Goal: Navigation & Orientation: Understand site structure

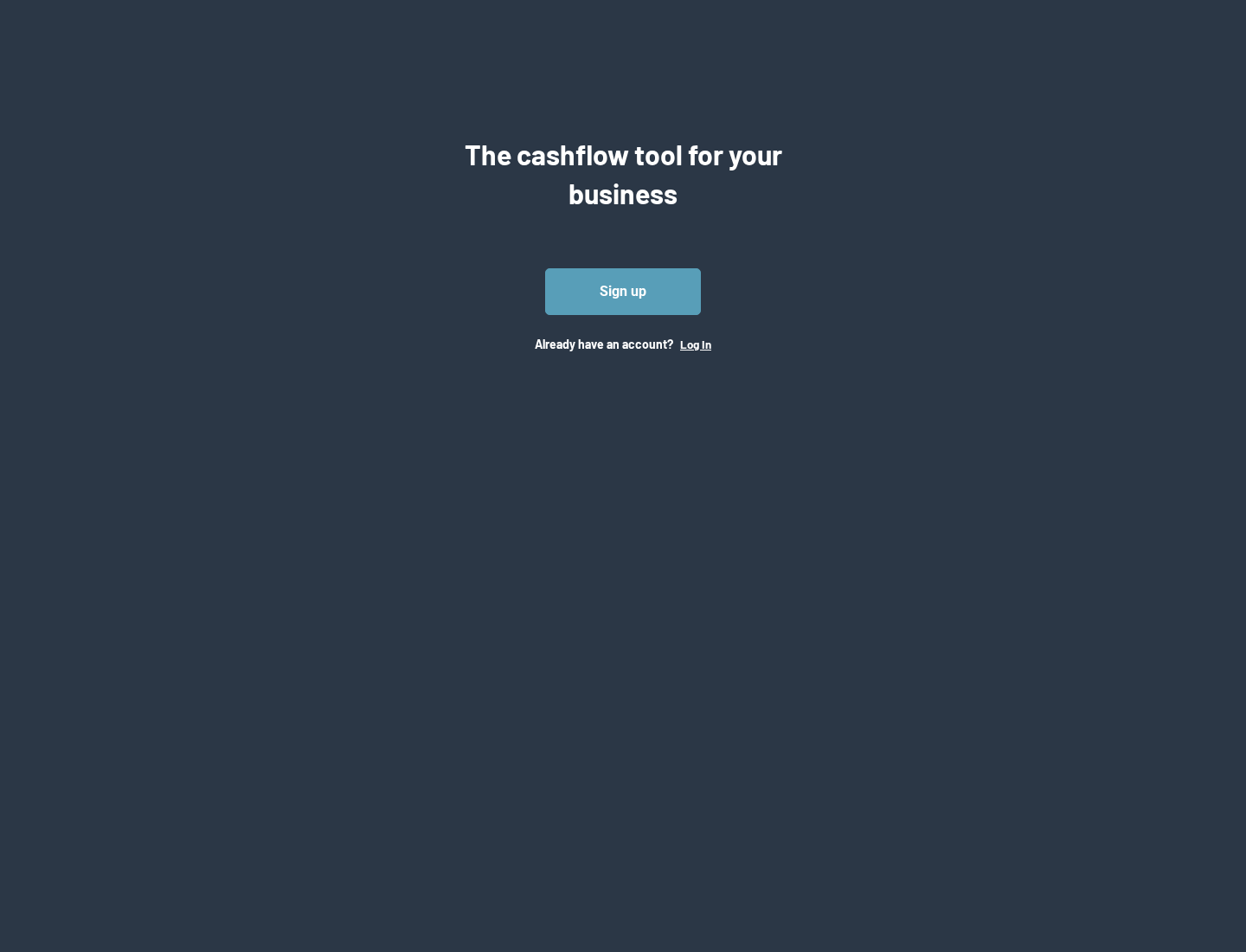
click at [695, 343] on button "Log In" at bounding box center [696, 344] width 31 height 14
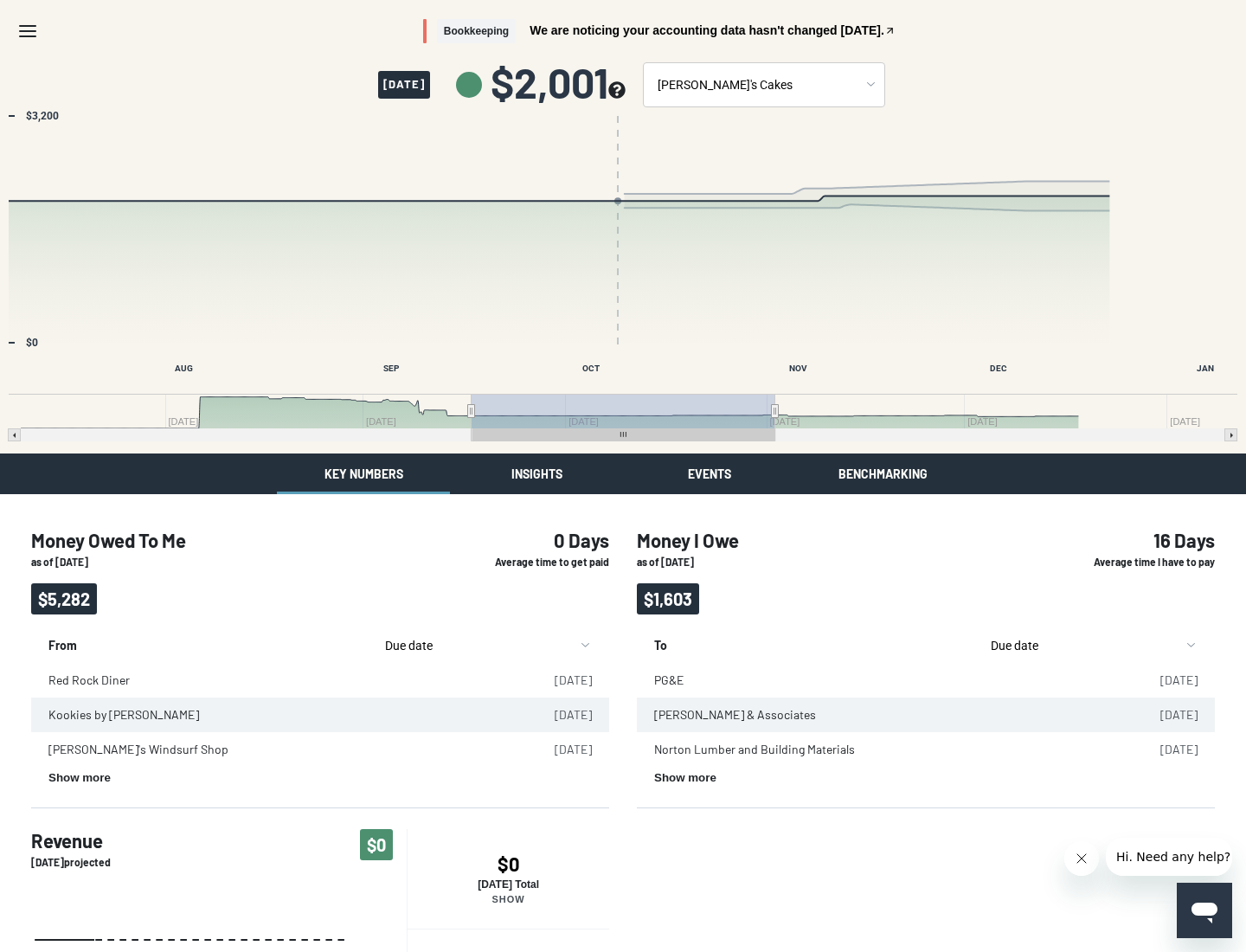
click at [537, 473] on button "Insights" at bounding box center [536, 474] width 173 height 41
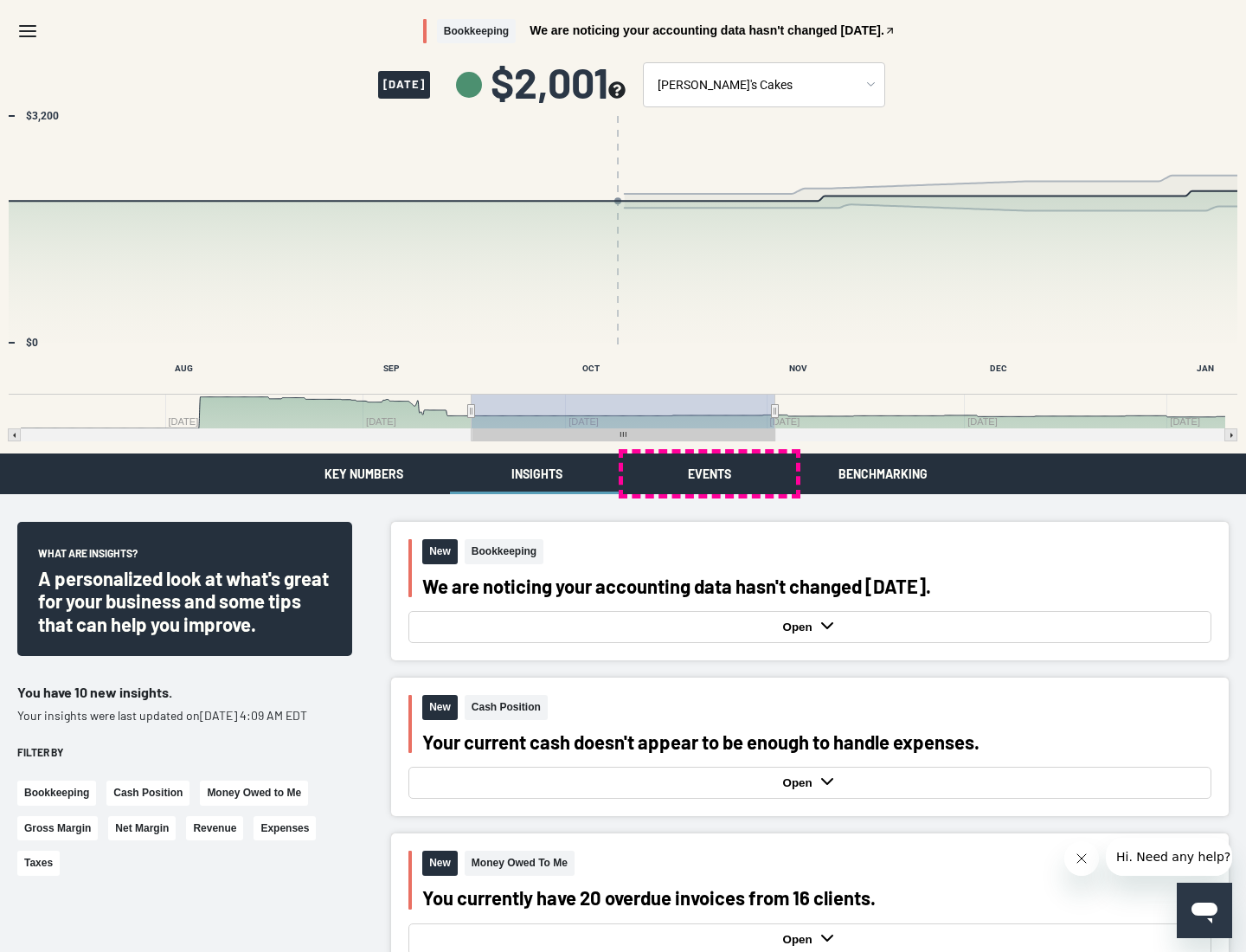
click at [709, 473] on button "Events" at bounding box center [709, 474] width 173 height 41
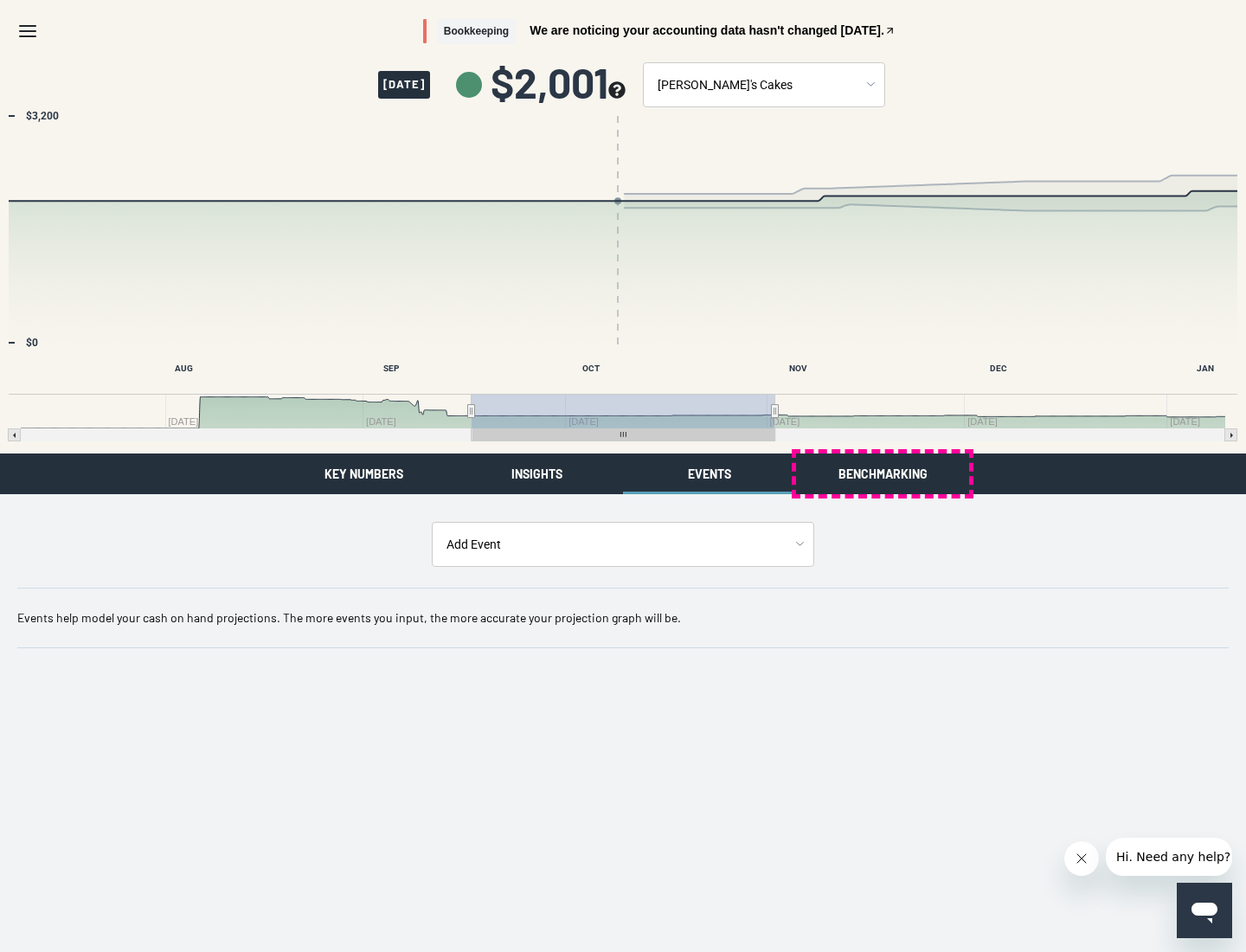
click at [882, 473] on button "Benchmarking" at bounding box center [882, 474] width 173 height 41
